Goal: Task Accomplishment & Management: Manage account settings

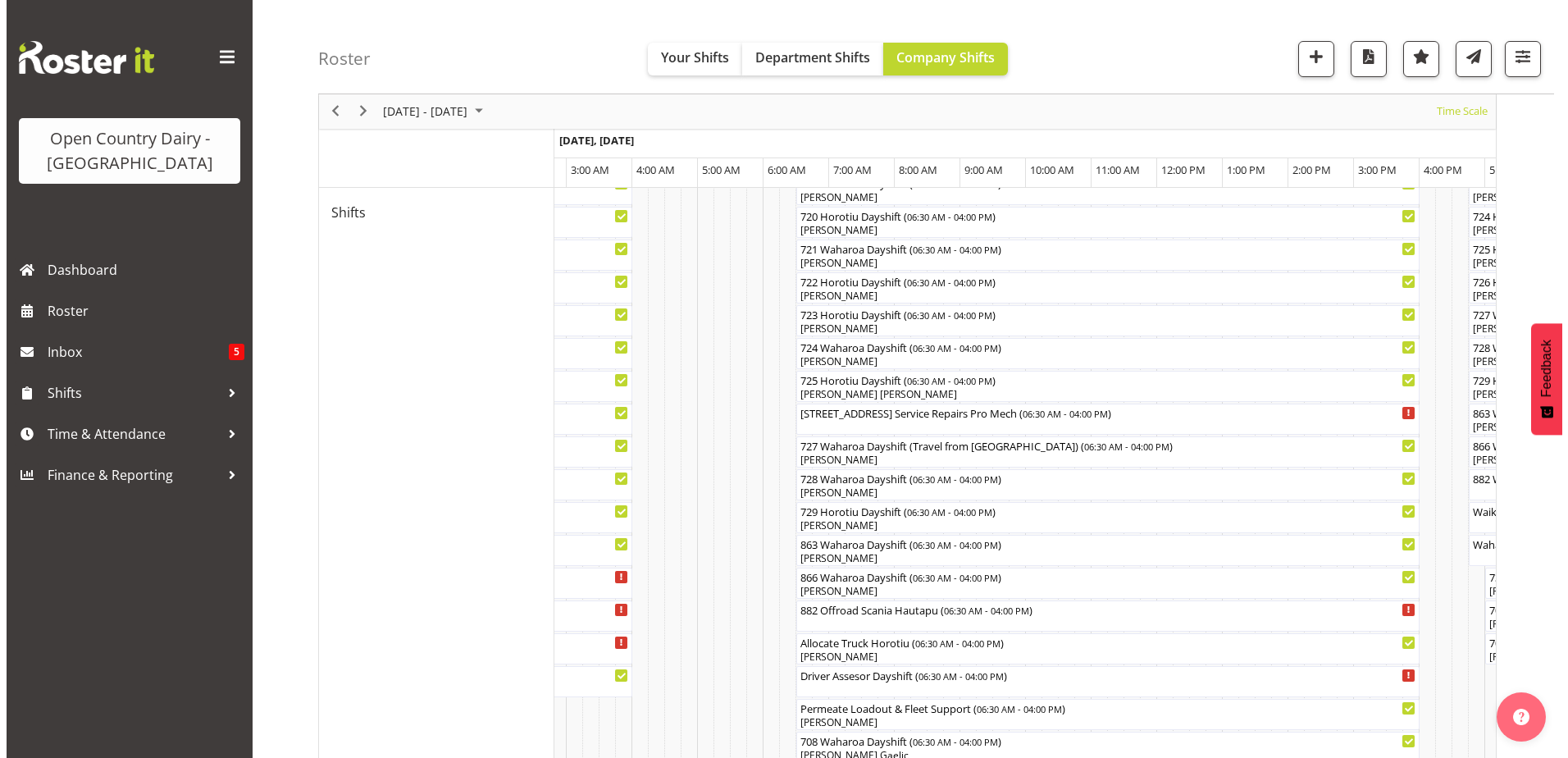
scroll to position [984, 0]
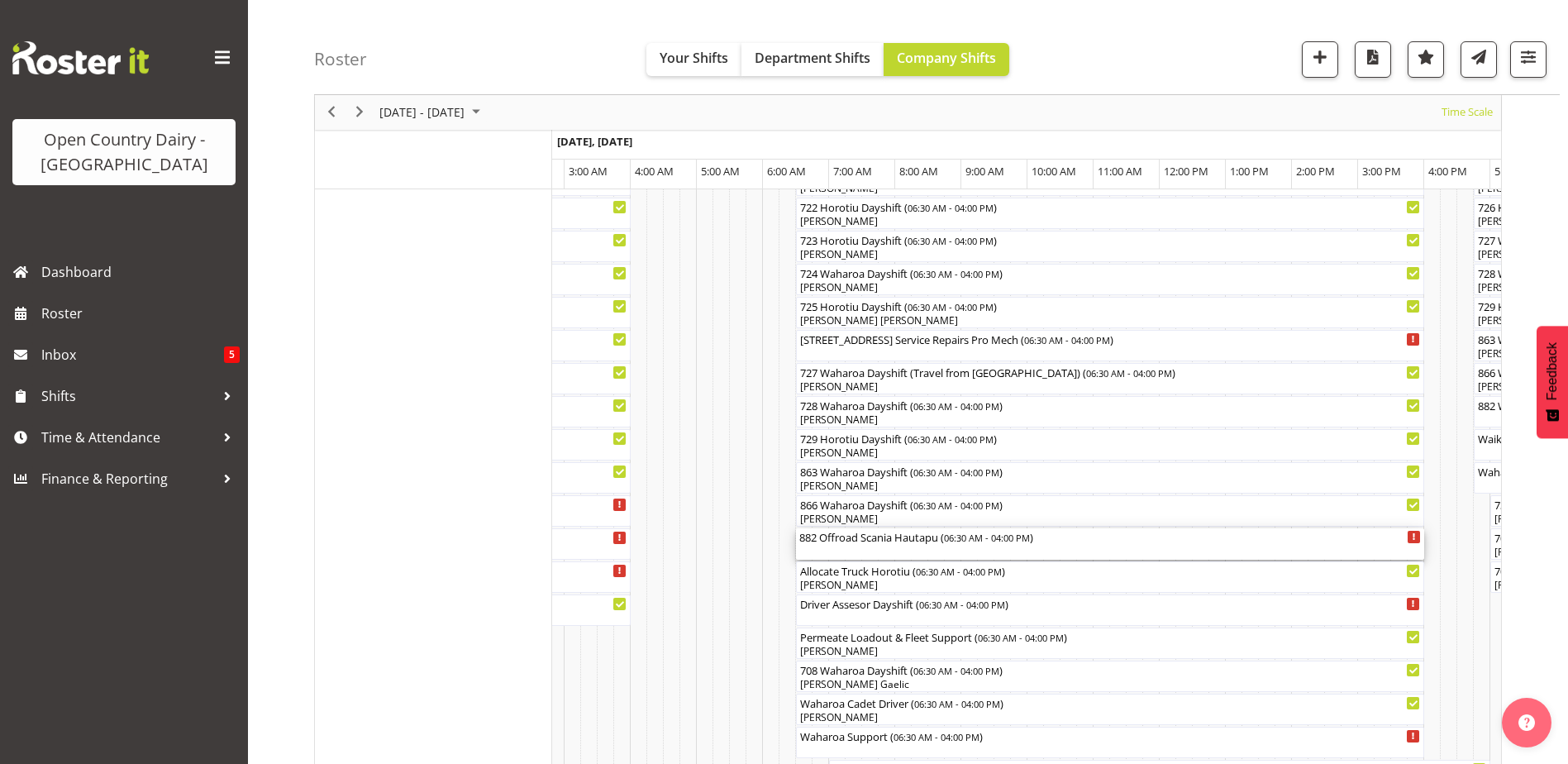
click at [867, 542] on div "882 Offroad Scania Hautapu ( 06:30 AM - 04:00 PM )" at bounding box center [1110, 536] width 622 height 16
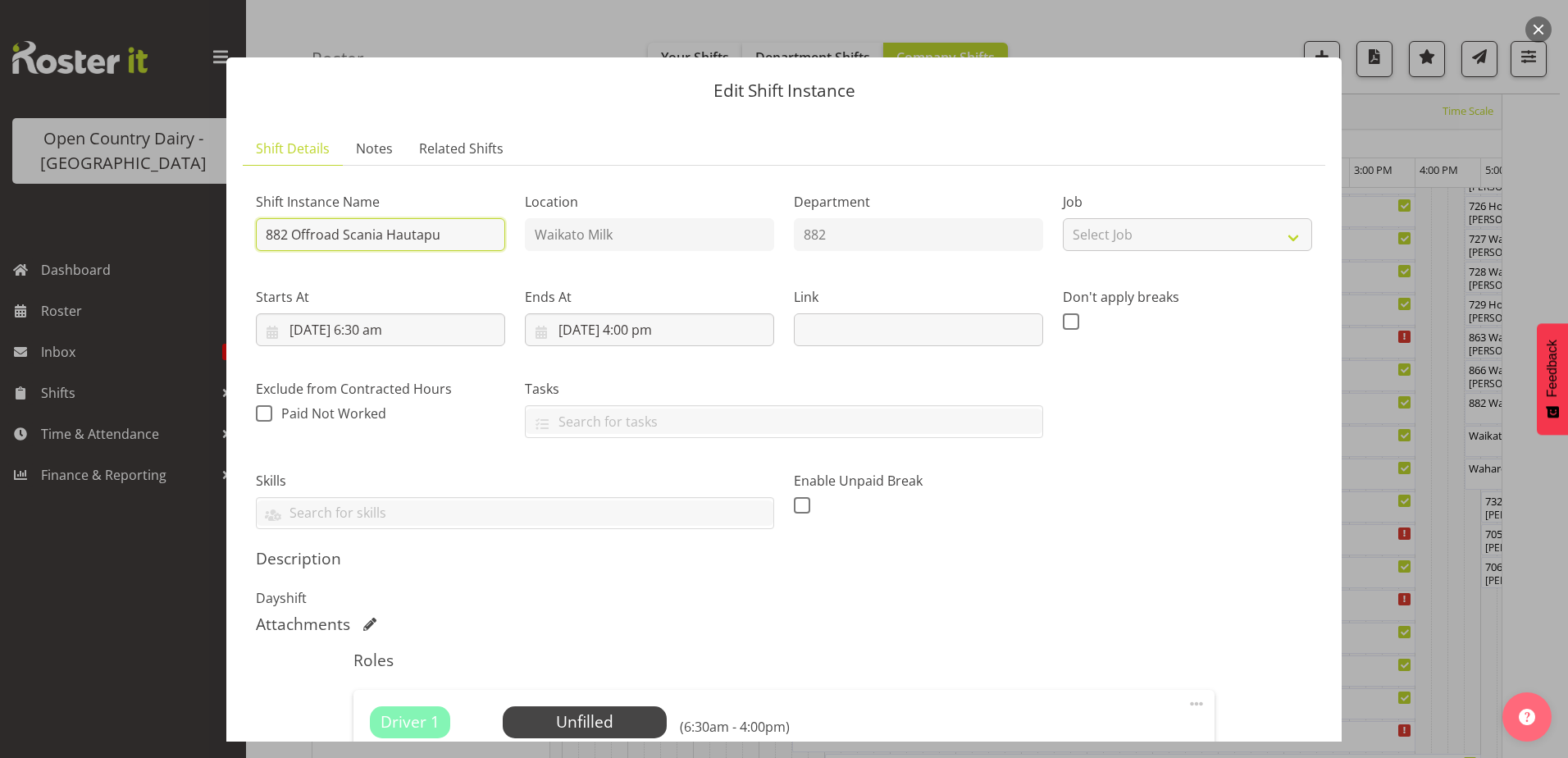
drag, startPoint x: 440, startPoint y: 234, endPoint x: 295, endPoint y: 241, distance: 145.2
click at [295, 241] on input "882 Offroad Scania Hautapu" at bounding box center [380, 235] width 250 height 33
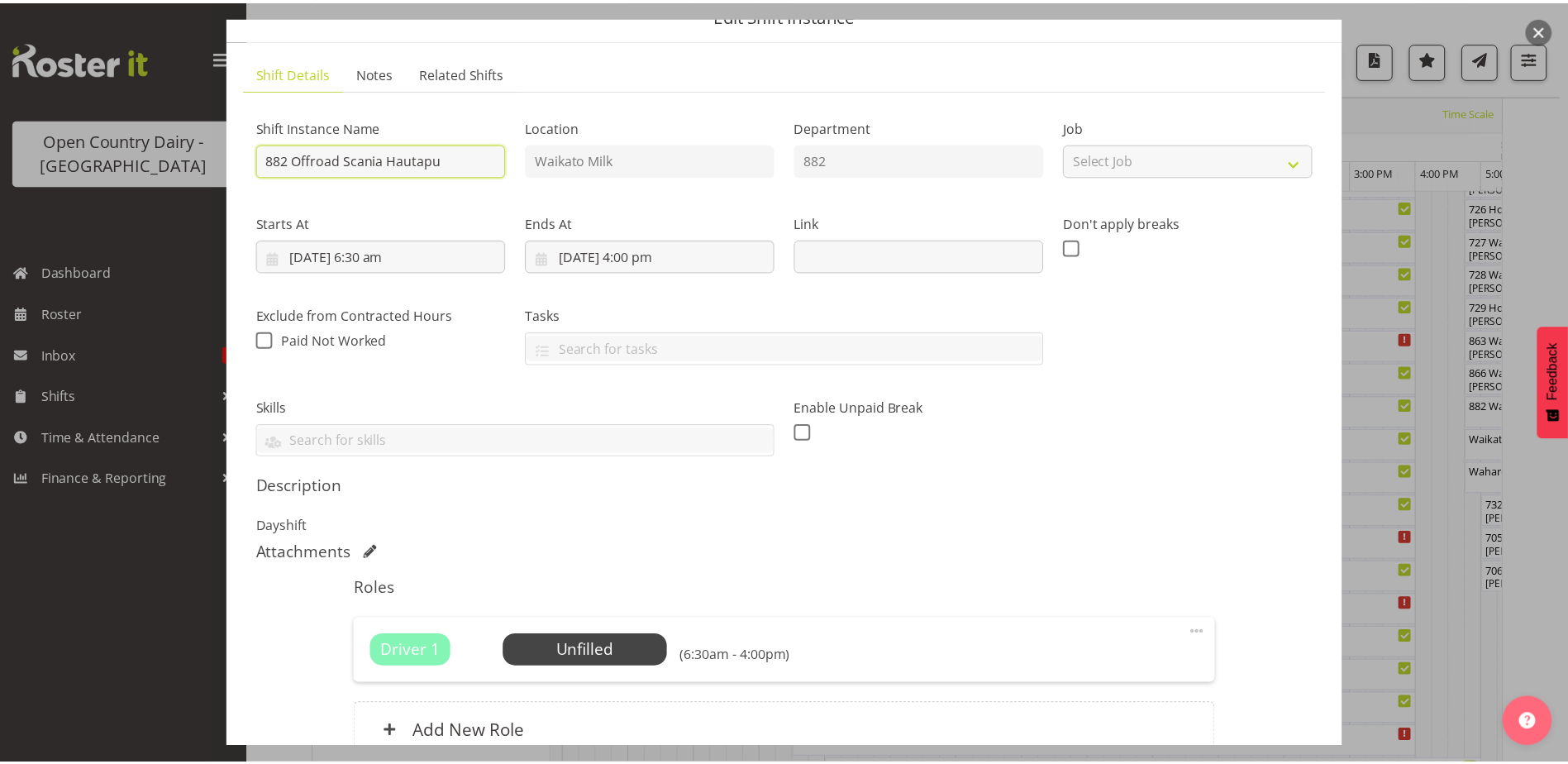
scroll to position [0, 0]
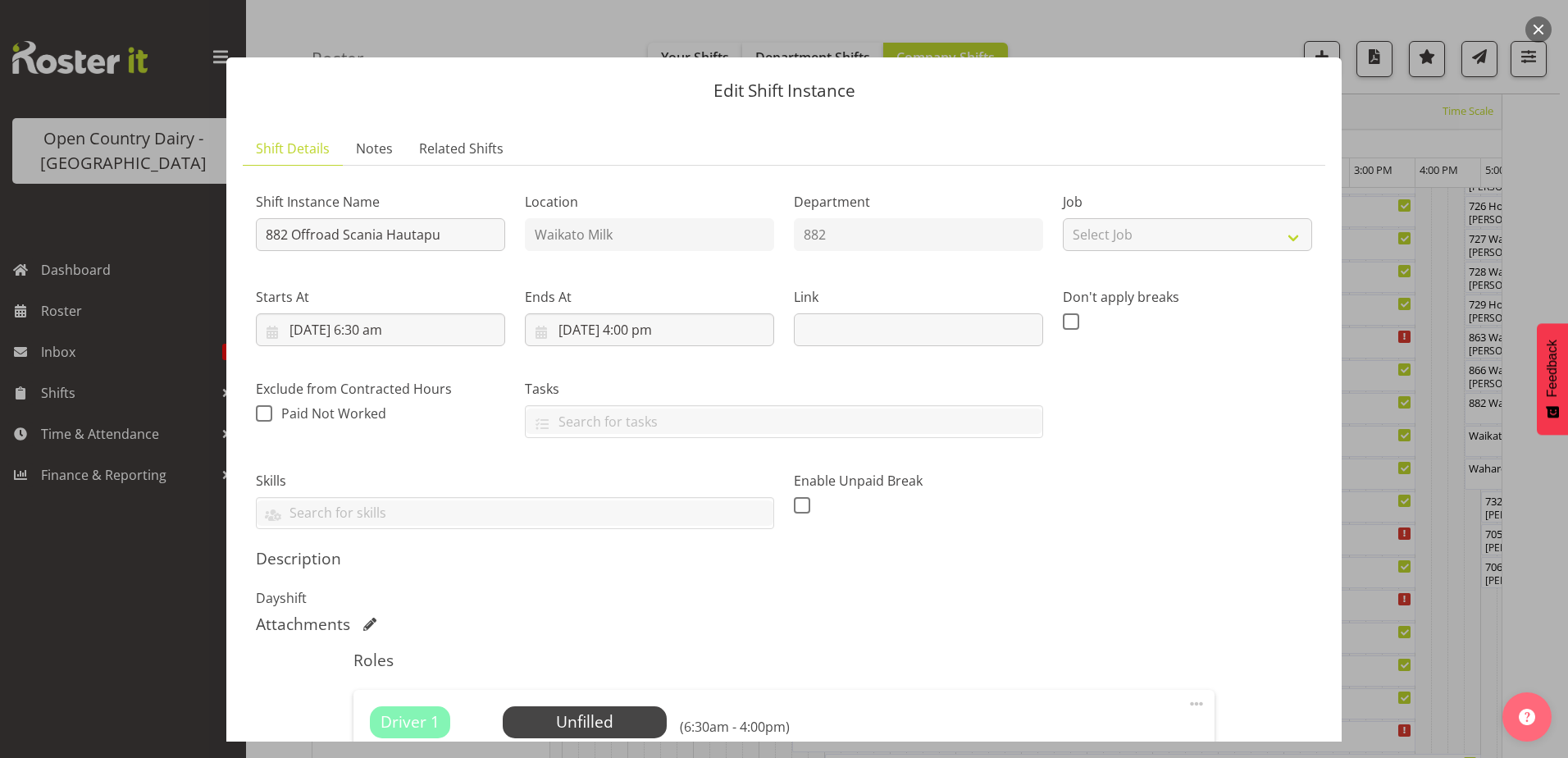
click at [142, 236] on div at bounding box center [784, 379] width 1568 height 758
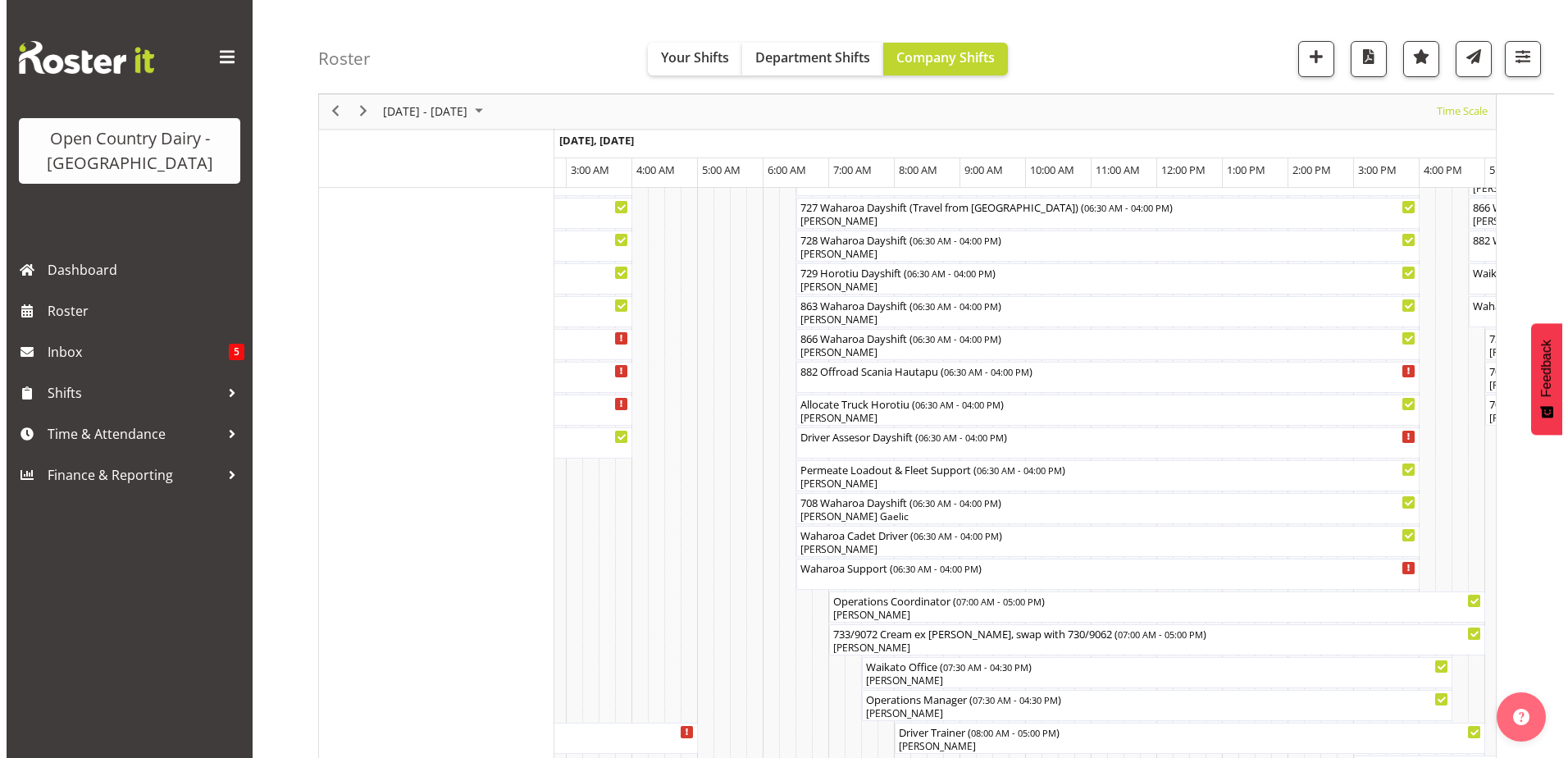
scroll to position [1149, 0]
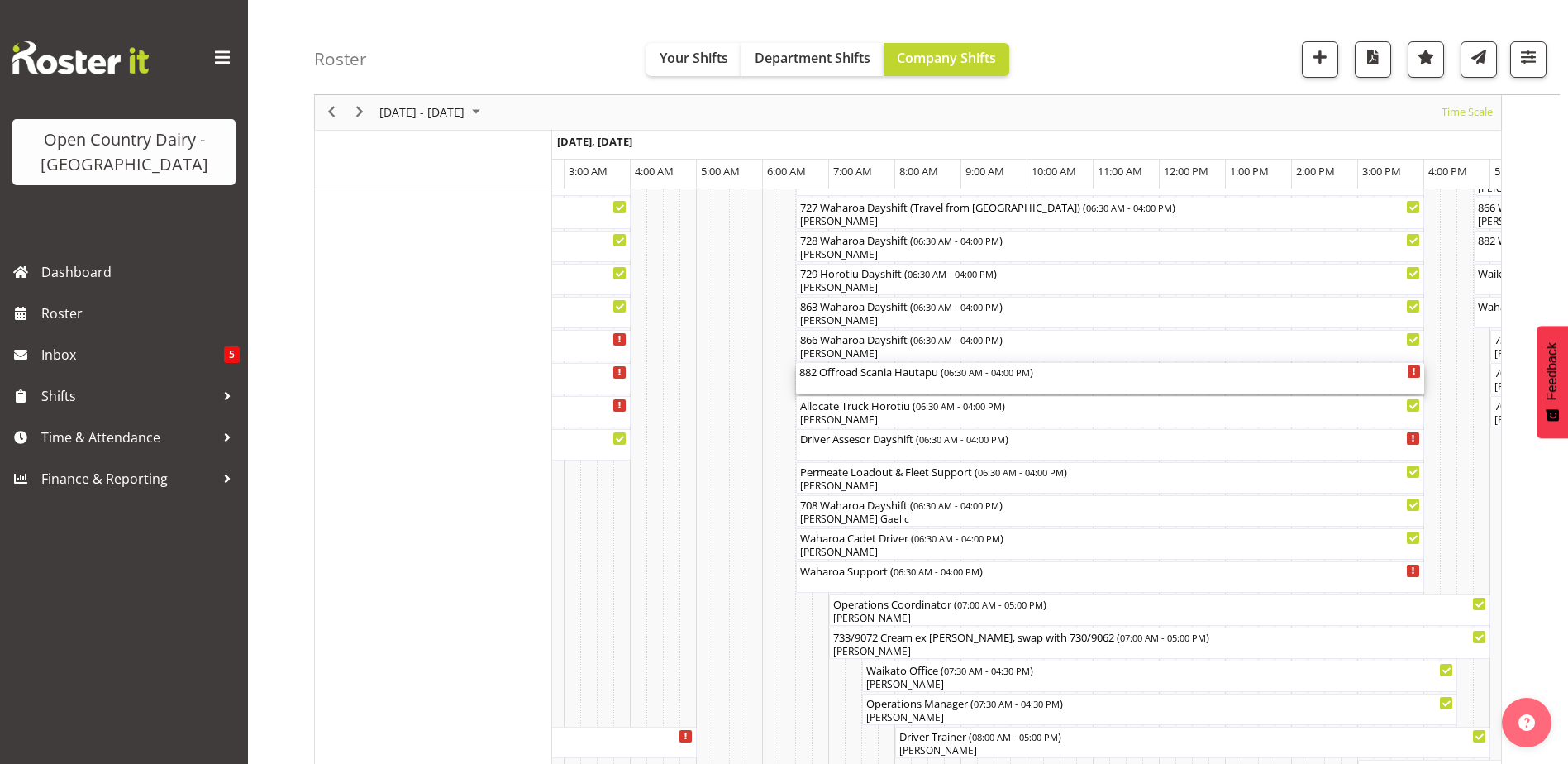
click at [856, 374] on div "882 Offroad Scania Hautapu ( 06:30 AM - 04:00 PM )" at bounding box center [1110, 371] width 622 height 16
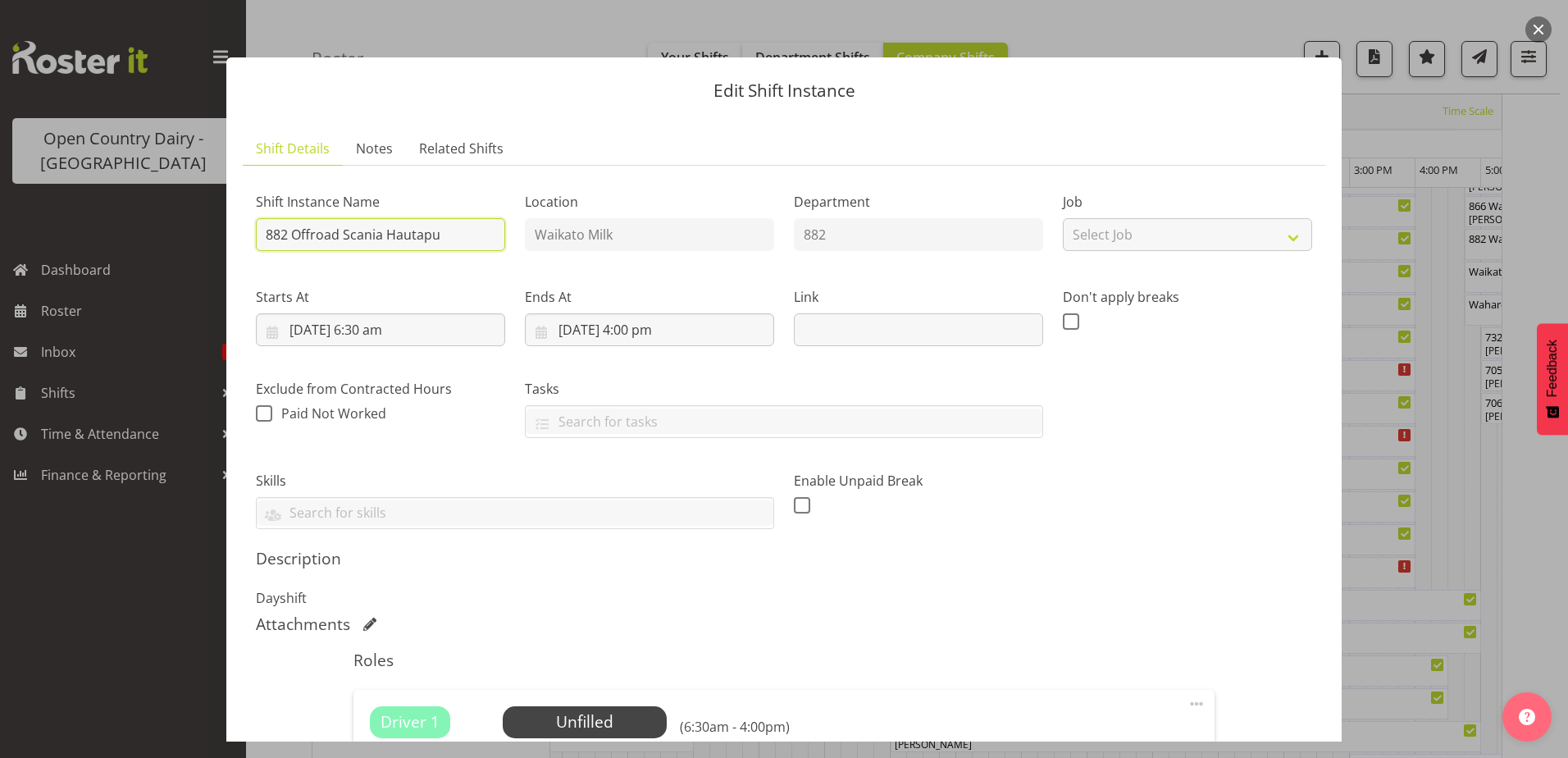
drag, startPoint x: 442, startPoint y: 236, endPoint x: 296, endPoint y: 262, distance: 148.3
click at [296, 262] on div "Shift Instance Name 882 Offroad Scania Hautapu" at bounding box center [380, 217] width 269 height 96
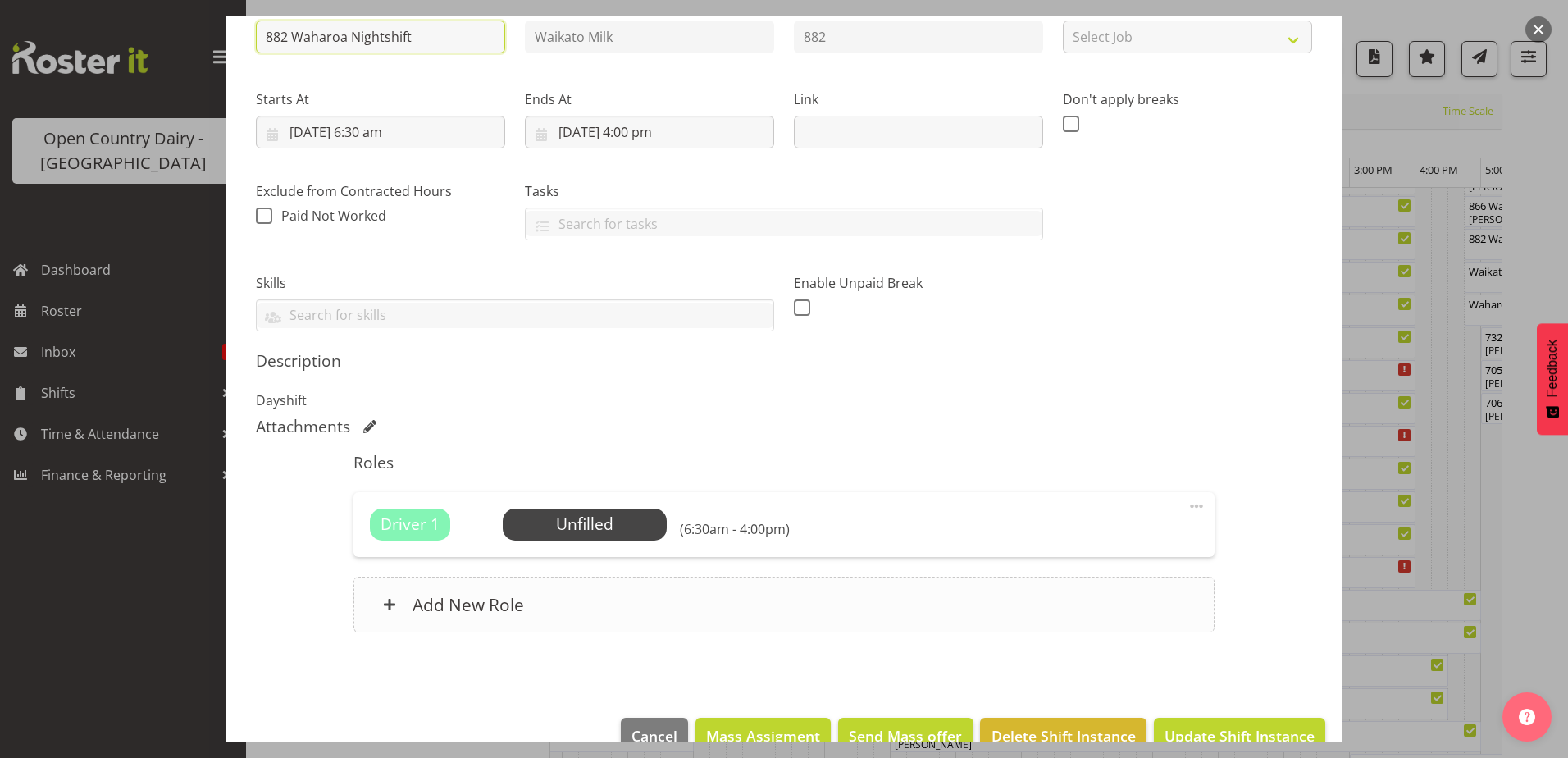
scroll to position [235, 0]
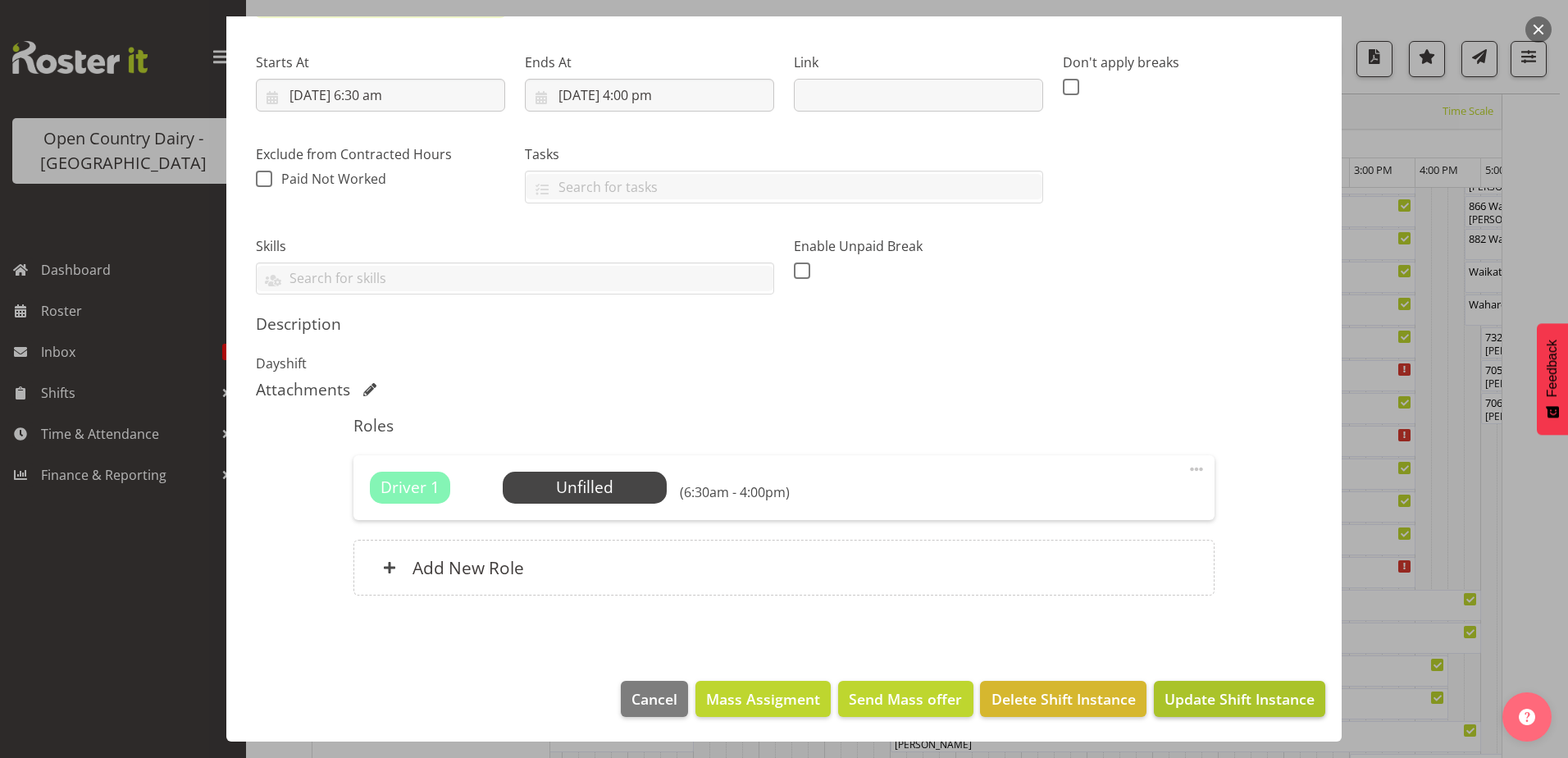
type input "882 Waharoa Nightshift"
click at [1223, 702] on span "Update Shift Instance" at bounding box center [1240, 698] width 150 height 22
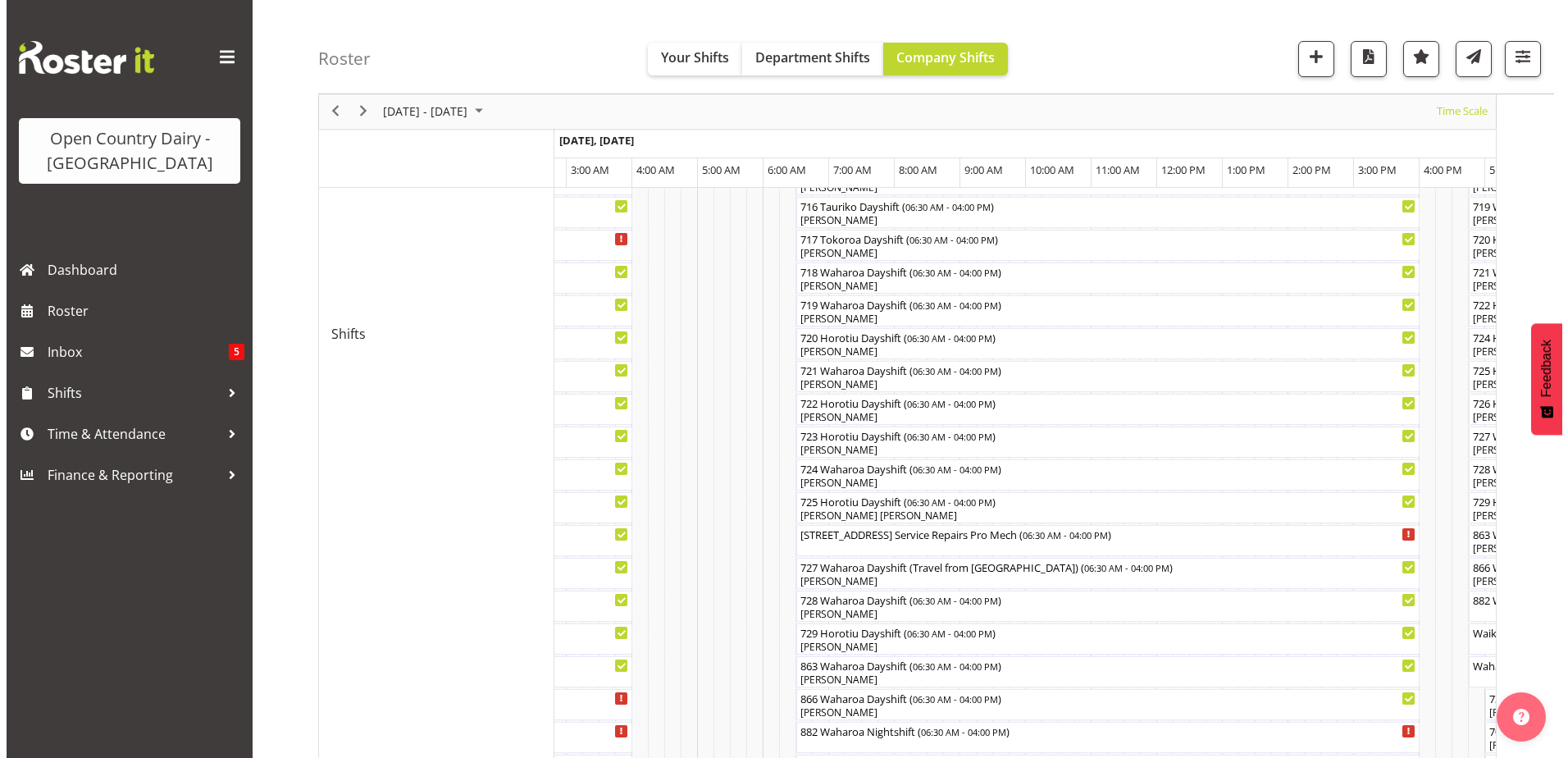
scroll to position [787, 0]
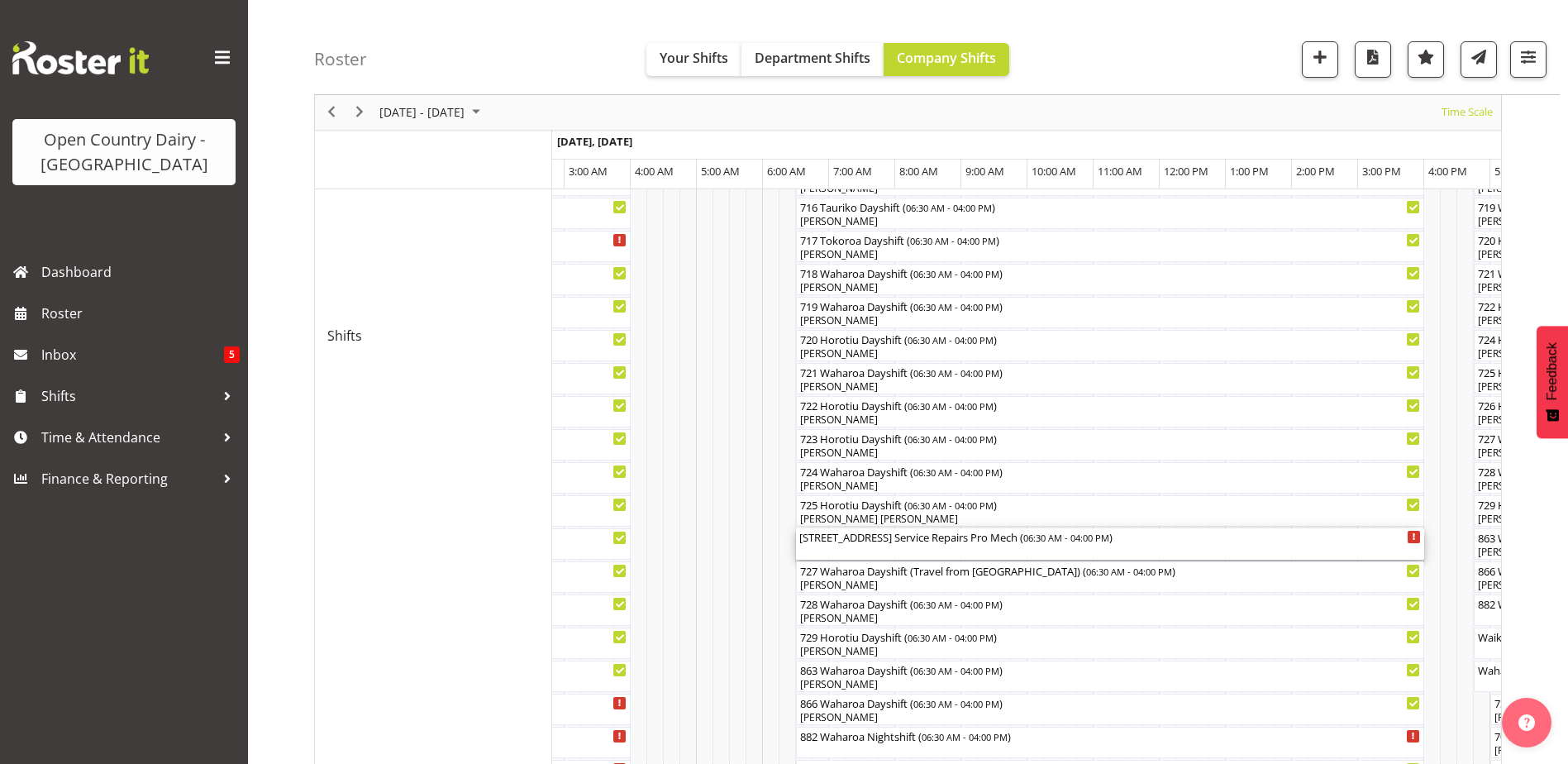
click at [854, 538] on div "[STREET_ADDRESS] Service Repairs Pro Mech ( 06:30 AM - 04:00 PM )" at bounding box center [1110, 536] width 622 height 16
click at [0, 0] on div at bounding box center [0, 0] width 0 height 0
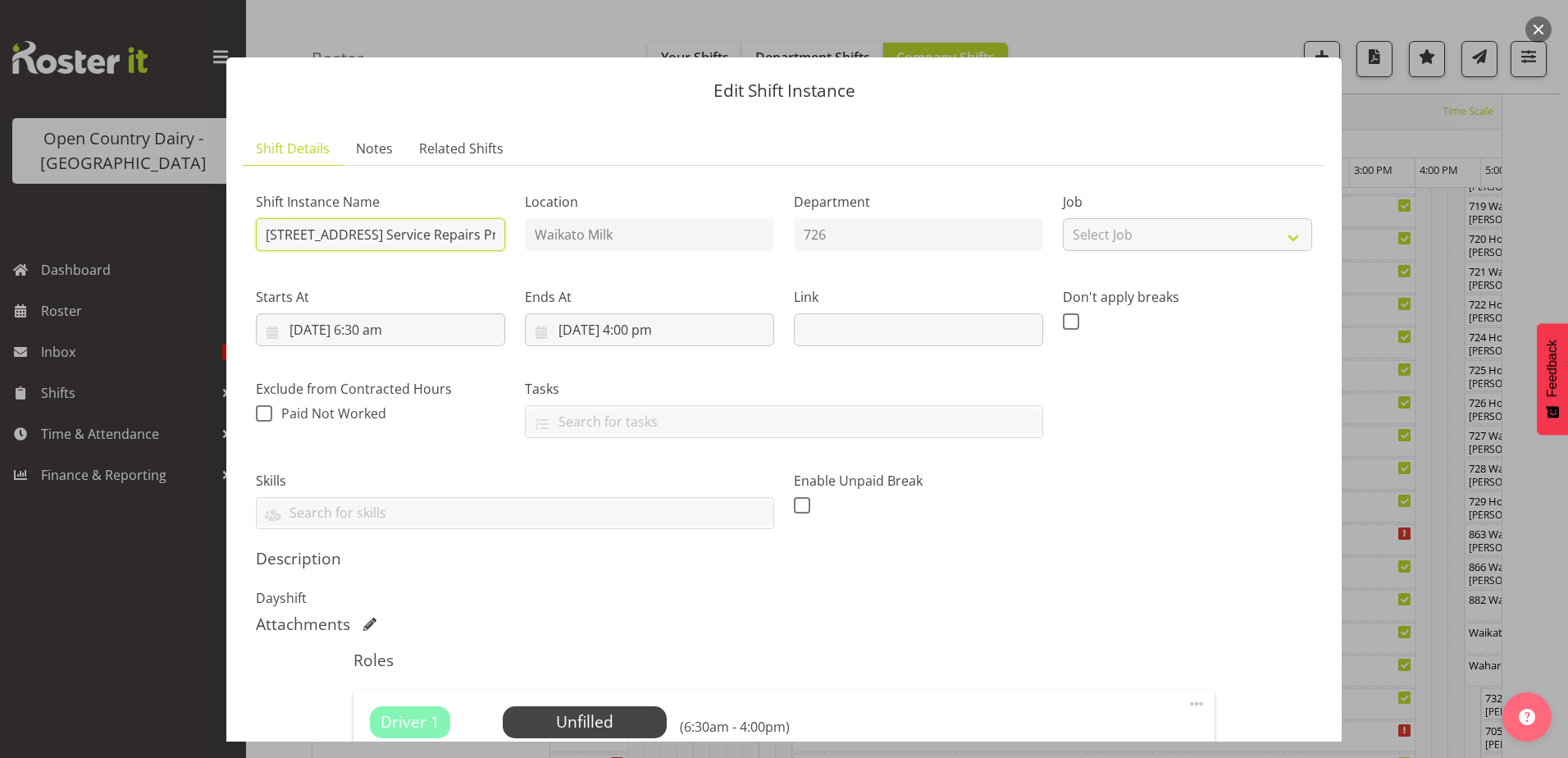
scroll to position [0, 9]
drag, startPoint x: 490, startPoint y: 236, endPoint x: 283, endPoint y: 247, distance: 207.3
click at [283, 247] on input "[STREET_ADDRESS] Service Repairs Pro Mech" at bounding box center [380, 235] width 250 height 33
click at [365, 292] on label "Starts At" at bounding box center [380, 296] width 250 height 20
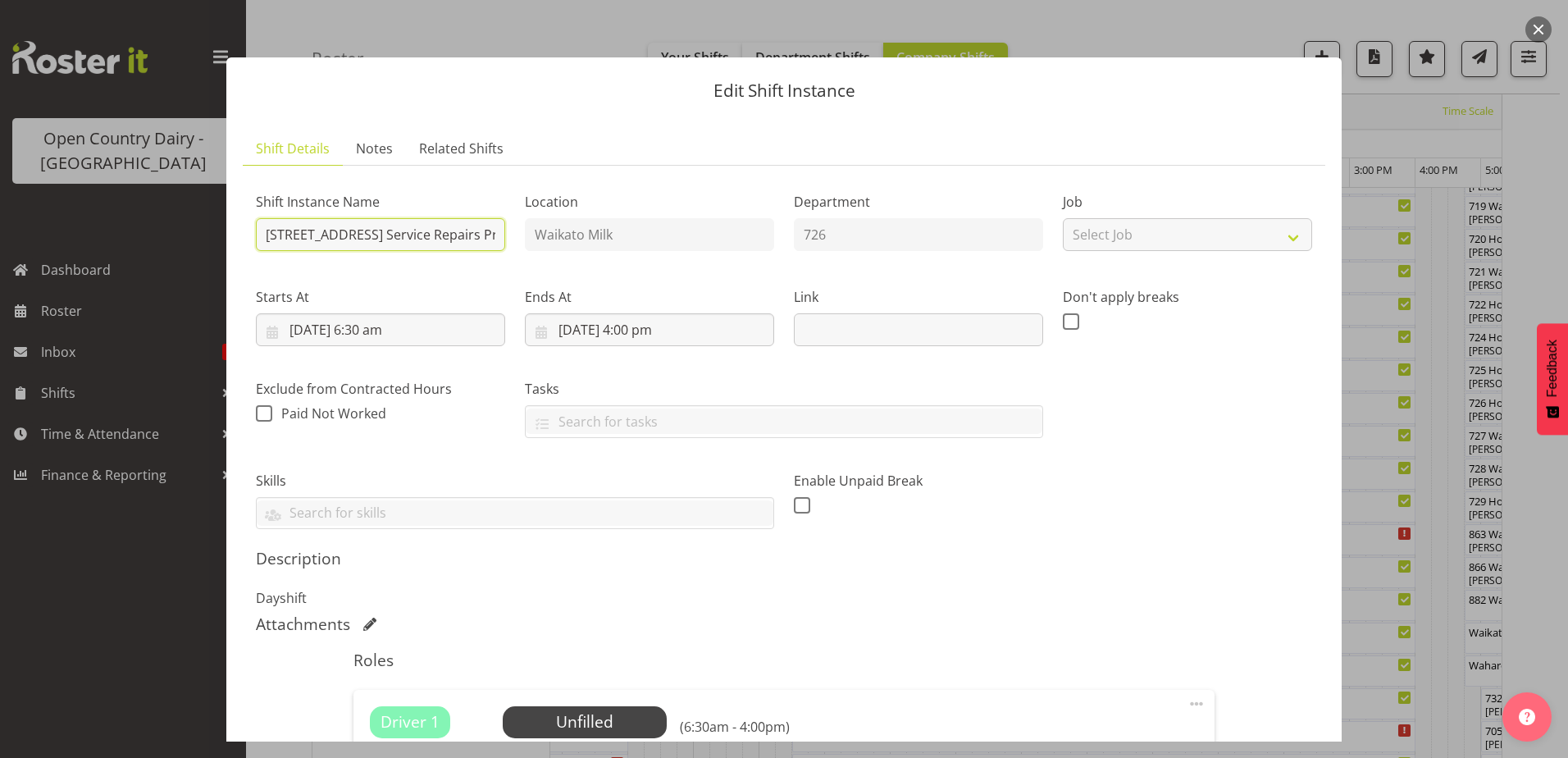
drag, startPoint x: 491, startPoint y: 233, endPoint x: 292, endPoint y: 234, distance: 199.0
click at [292, 234] on input "[STREET_ADDRESS] Service Repairs Pro Mech" at bounding box center [380, 235] width 250 height 33
type input "726 Horotiu NightshiftPro Mech"
click at [1076, 464] on div "Shift Instance Name 726 Horotiu NightshiftPro Mech Location [GEOGRAPHIC_DATA] M…" at bounding box center [784, 355] width 1076 height 371
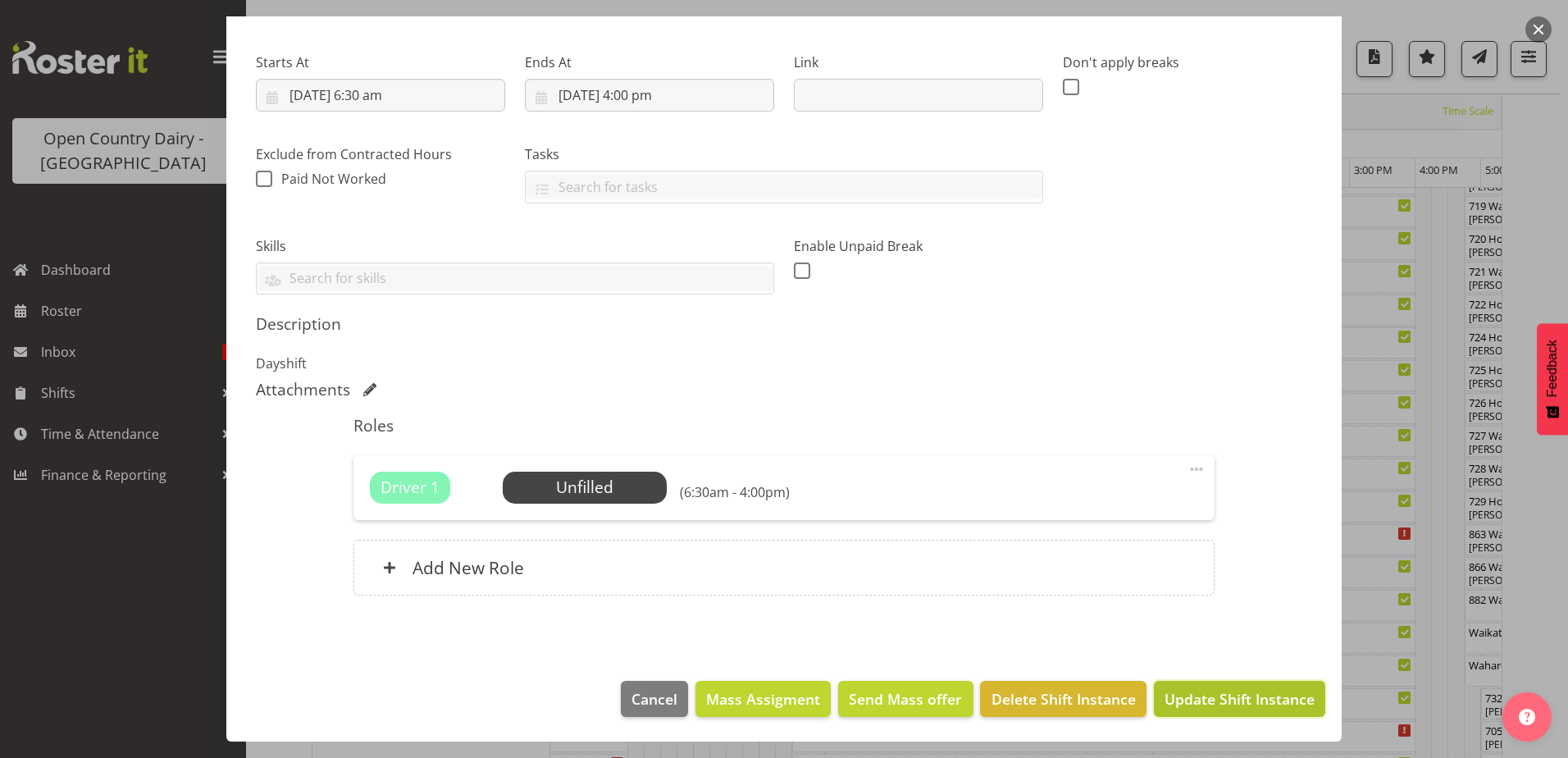
click at [1243, 694] on span "Update Shift Instance" at bounding box center [1240, 698] width 150 height 22
